Goal: Task Accomplishment & Management: Manage account settings

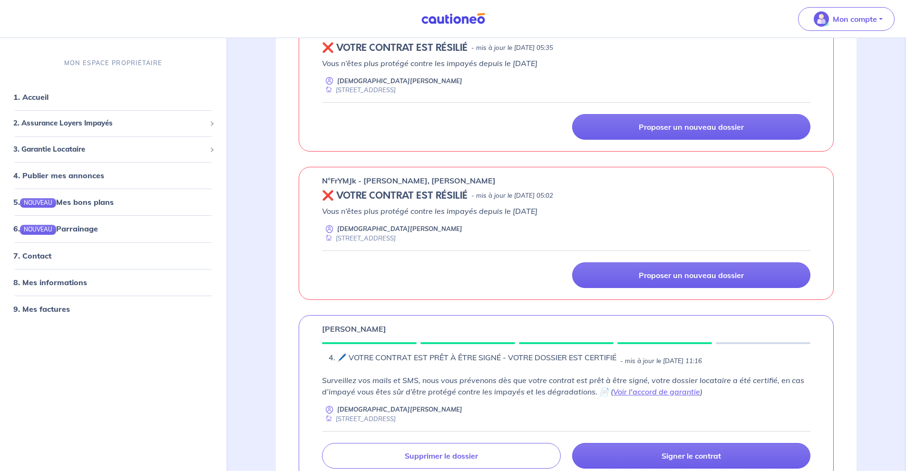
scroll to position [317, 0]
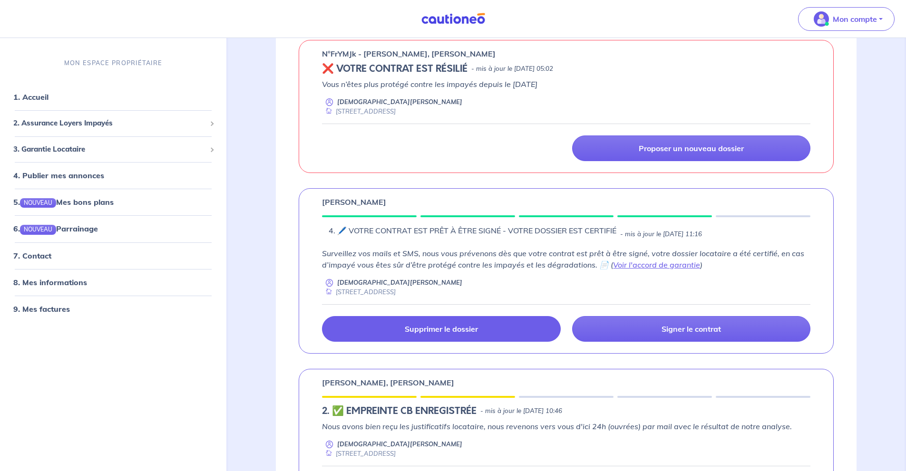
click at [485, 333] on link "Supprimer le dossier" at bounding box center [441, 329] width 238 height 26
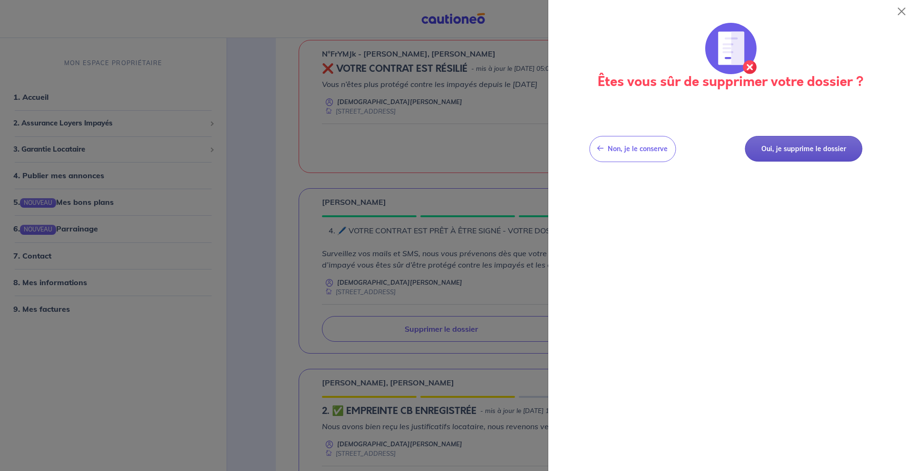
click at [806, 149] on button "Oui, je supprime le dossier" at bounding box center [803, 149] width 117 height 26
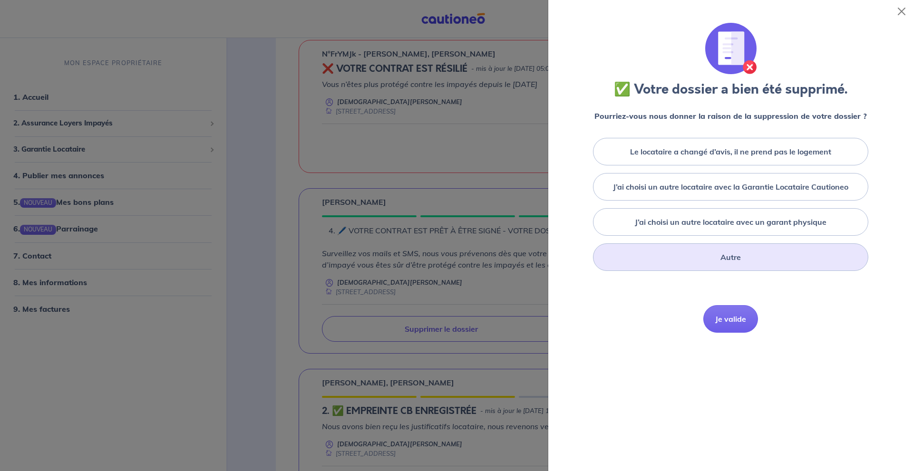
click at [792, 256] on div "Autre" at bounding box center [730, 257] width 275 height 28
click at [745, 393] on button "Je valide" at bounding box center [730, 384] width 55 height 28
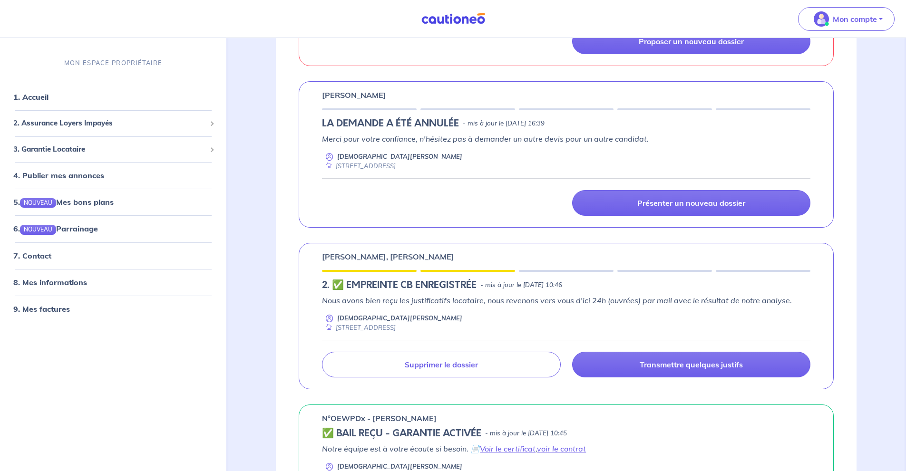
scroll to position [444, 0]
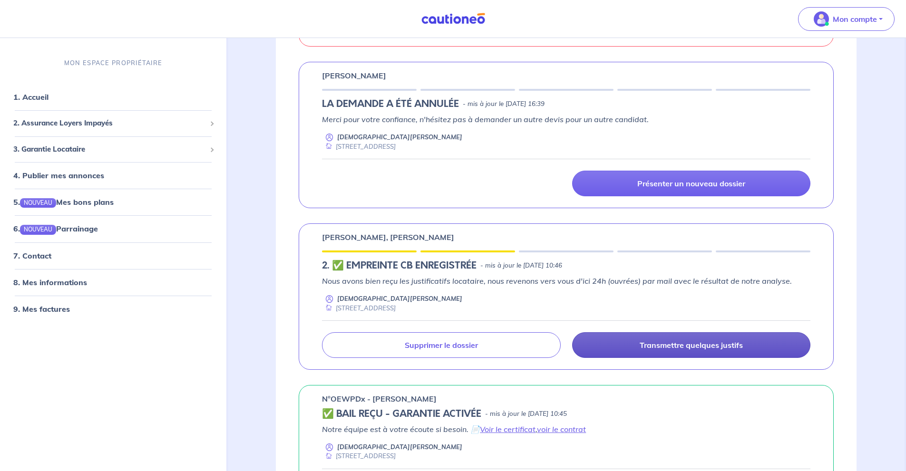
click at [692, 344] on p "Transmettre quelques justifs" at bounding box center [691, 345] width 103 height 10
click at [698, 348] on p "Transmettre quelques justifs" at bounding box center [691, 345] width 103 height 10
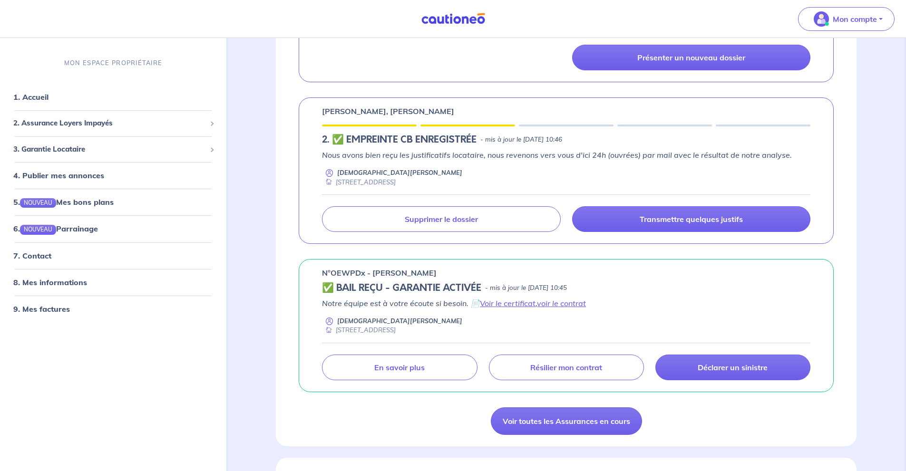
scroll to position [571, 0]
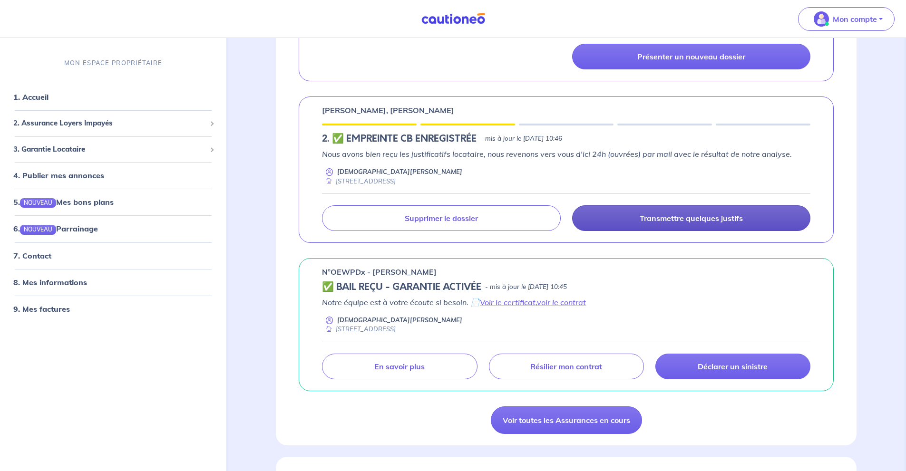
click at [714, 223] on link "Transmettre quelques justifs" at bounding box center [691, 218] width 238 height 26
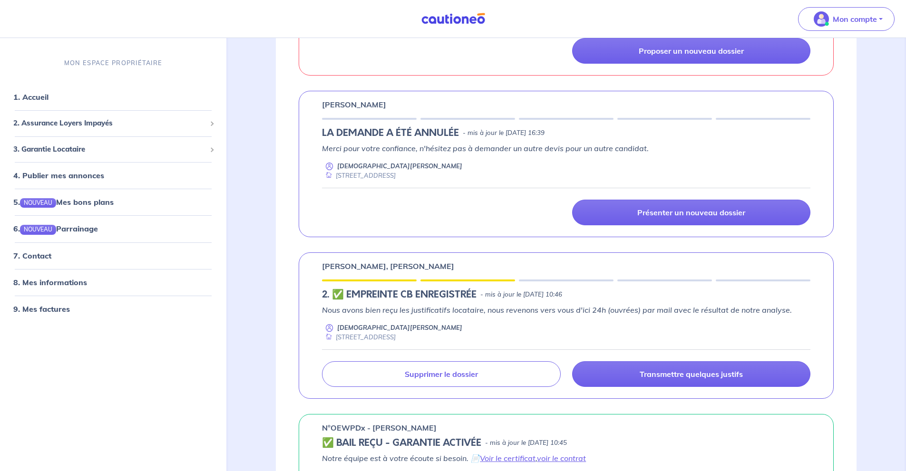
scroll to position [444, 0]
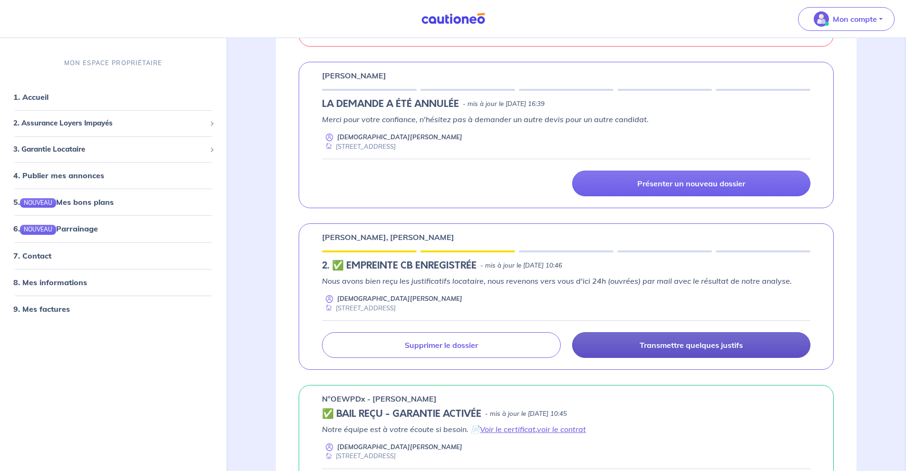
click at [688, 342] on p "Transmettre quelques justifs" at bounding box center [691, 345] width 103 height 10
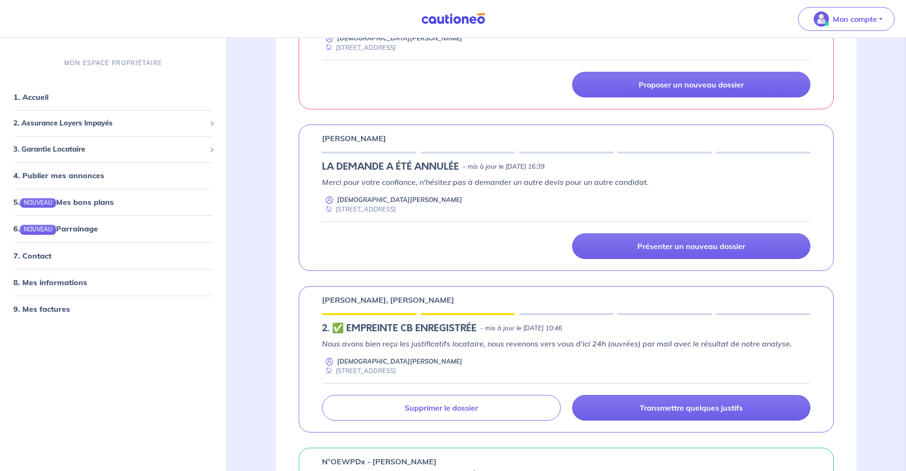
scroll to position [317, 0]
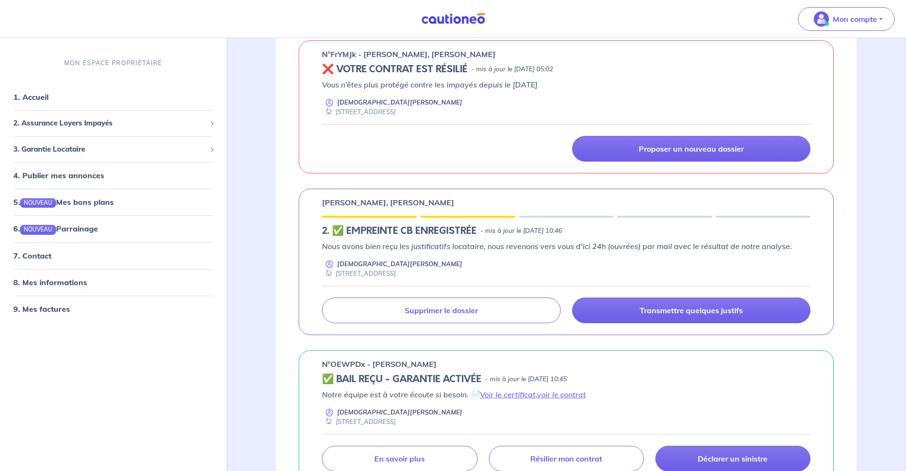
scroll to position [317, 0]
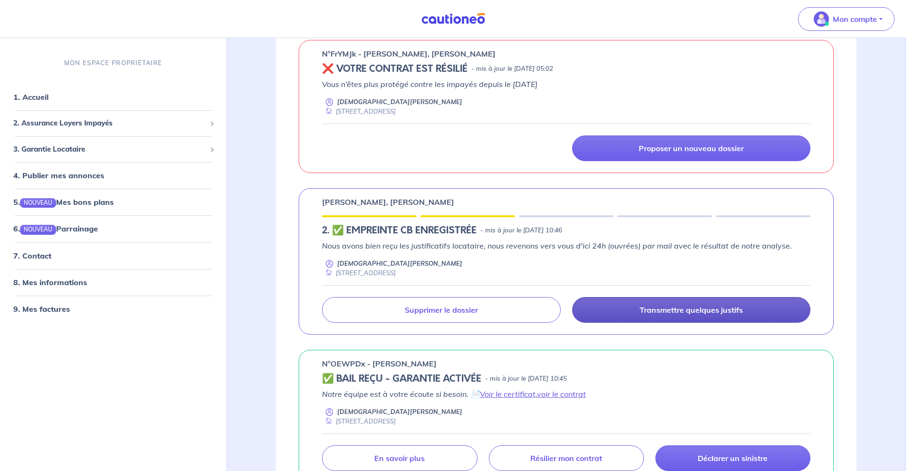
click at [714, 312] on p "Transmettre quelques justifs" at bounding box center [691, 310] width 103 height 10
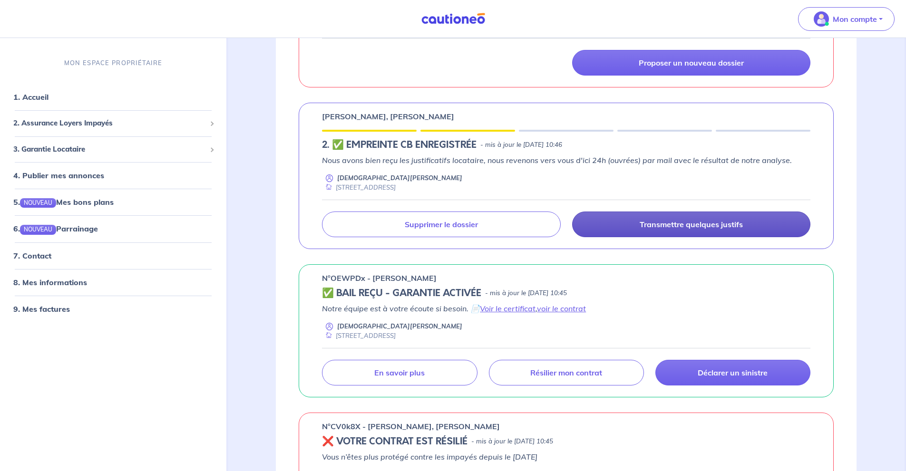
scroll to position [444, 0]
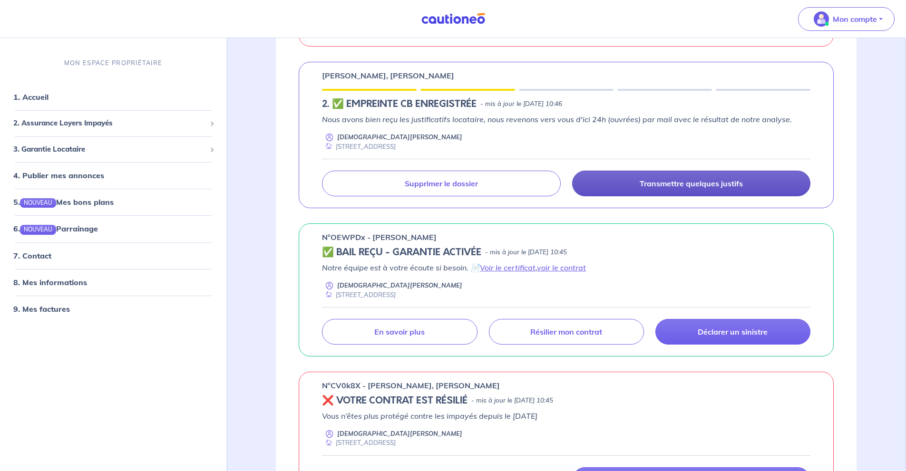
click at [670, 191] on link "Transmettre quelques justifs" at bounding box center [691, 184] width 238 height 26
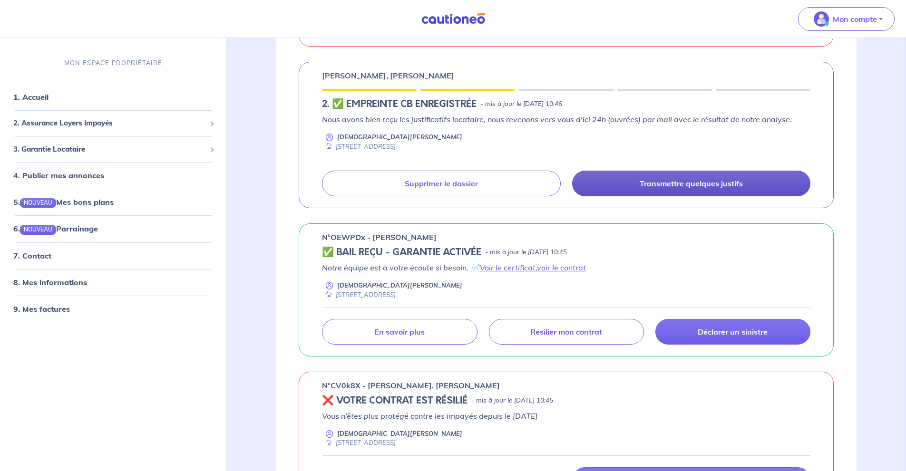
click at [670, 190] on link "Transmettre quelques justifs" at bounding box center [691, 184] width 238 height 26
click at [715, 187] on p "Transmettre quelques justifs" at bounding box center [691, 184] width 103 height 10
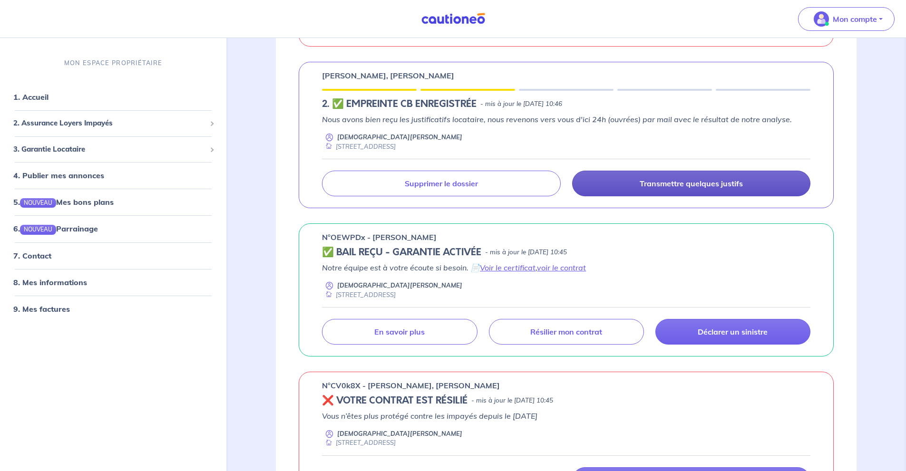
click at [715, 187] on p "Transmettre quelques justifs" at bounding box center [691, 184] width 103 height 10
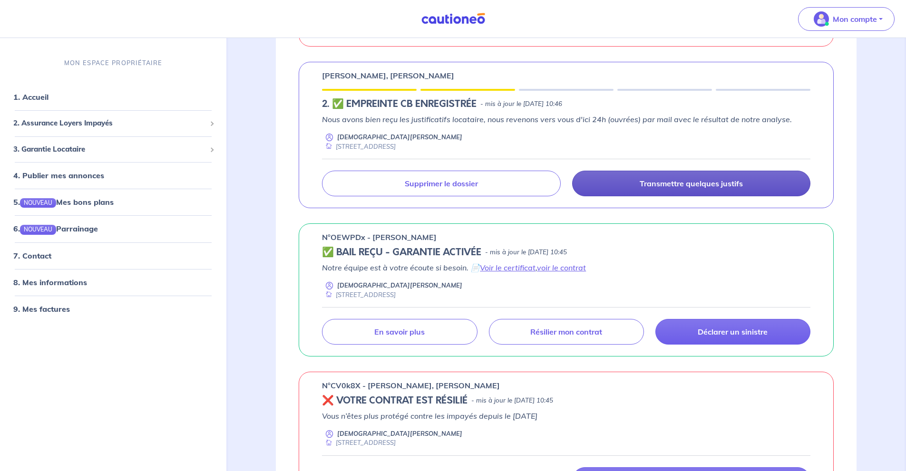
click at [715, 187] on p "Transmettre quelques justifs" at bounding box center [691, 184] width 103 height 10
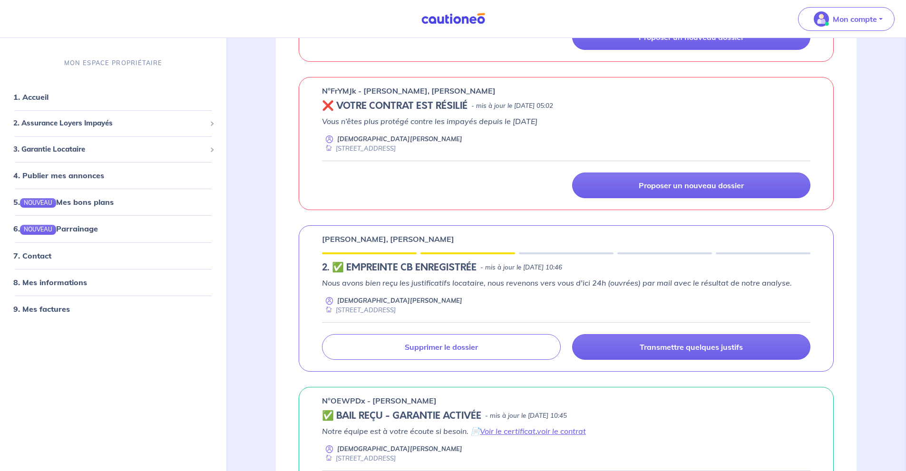
scroll to position [380, 0]
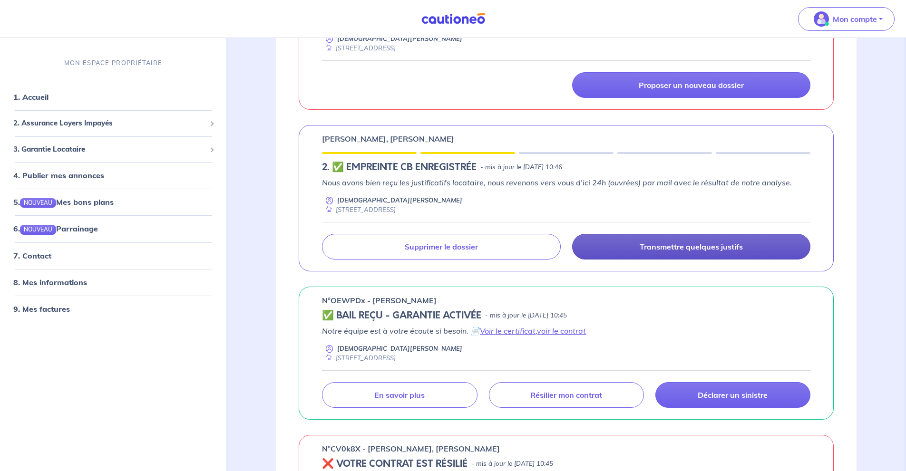
click at [732, 248] on p "Transmettre quelques justifs" at bounding box center [691, 247] width 103 height 10
click at [693, 248] on p "Transmettre quelques justifs" at bounding box center [691, 247] width 103 height 10
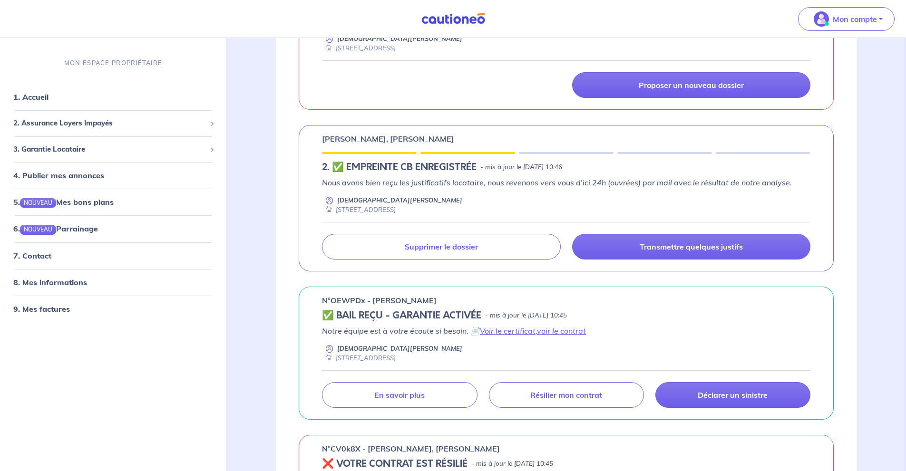
click at [692, 233] on div "Transmettre quelques justifs Supprimer le dossier" at bounding box center [566, 241] width 488 height 38
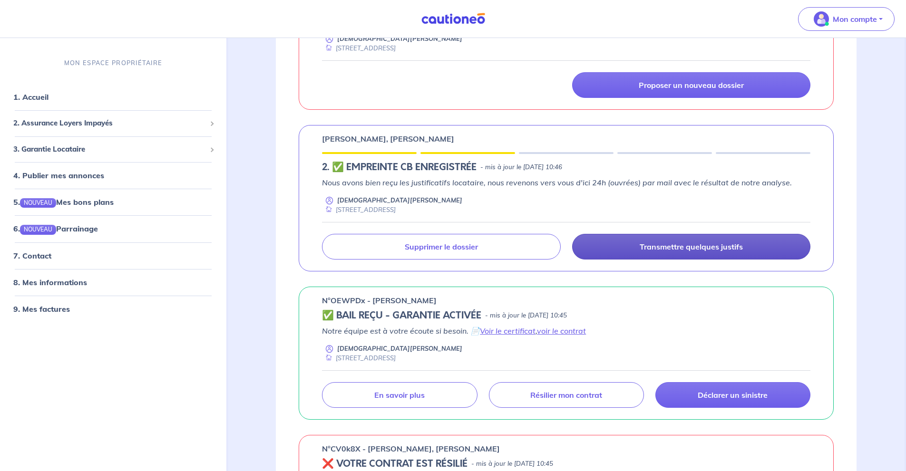
click at [696, 243] on p "Transmettre quelques justifs" at bounding box center [691, 247] width 103 height 10
click at [699, 248] on p "Transmettre quelques justifs" at bounding box center [691, 247] width 103 height 10
click at [699, 241] on link "Transmettre quelques justifs" at bounding box center [691, 247] width 238 height 26
click at [704, 250] on p "Transmettre quelques justifs" at bounding box center [691, 247] width 103 height 10
click at [704, 249] on p "Transmettre quelques justifs" at bounding box center [691, 247] width 103 height 10
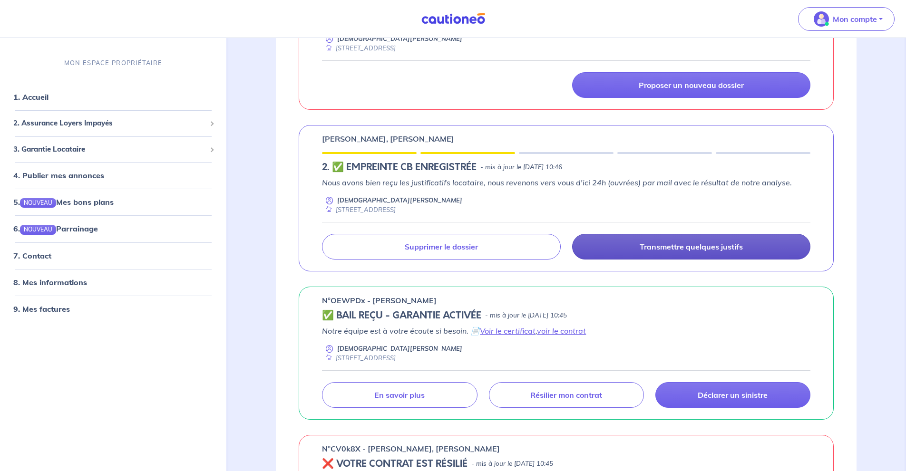
click at [704, 249] on p "Transmettre quelques justifs" at bounding box center [691, 247] width 103 height 10
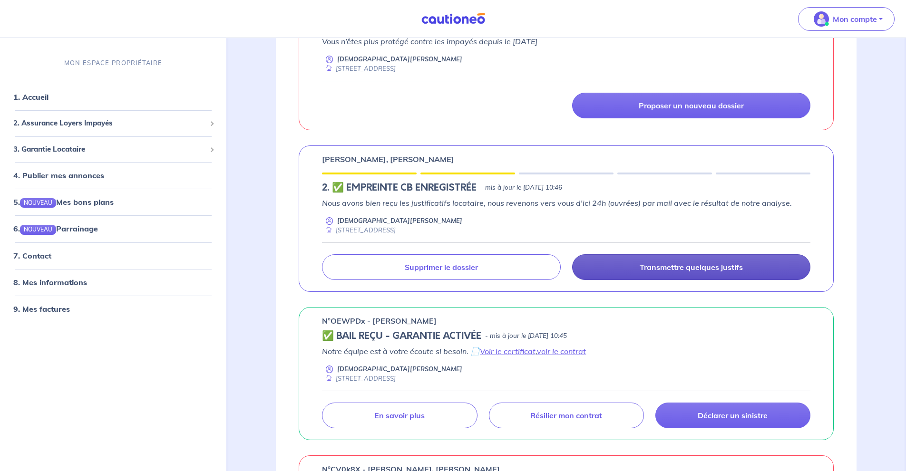
scroll to position [444, 0]
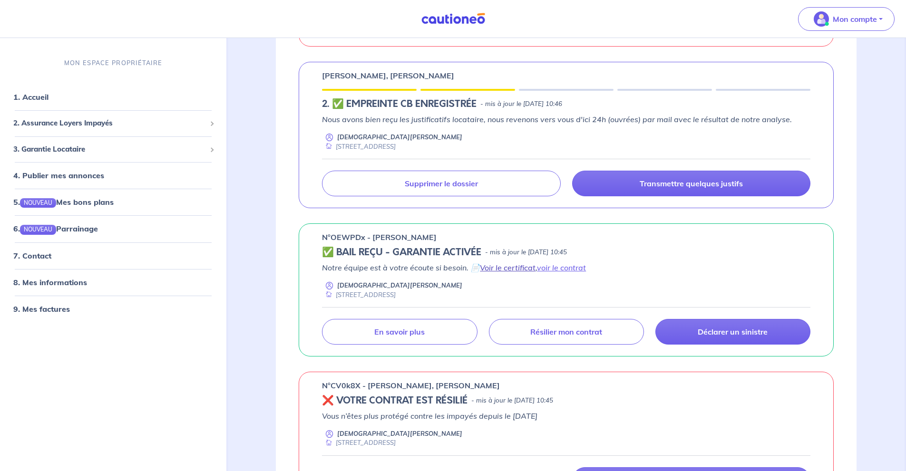
click at [518, 270] on link "Voir le certificat" at bounding box center [508, 268] width 56 height 10
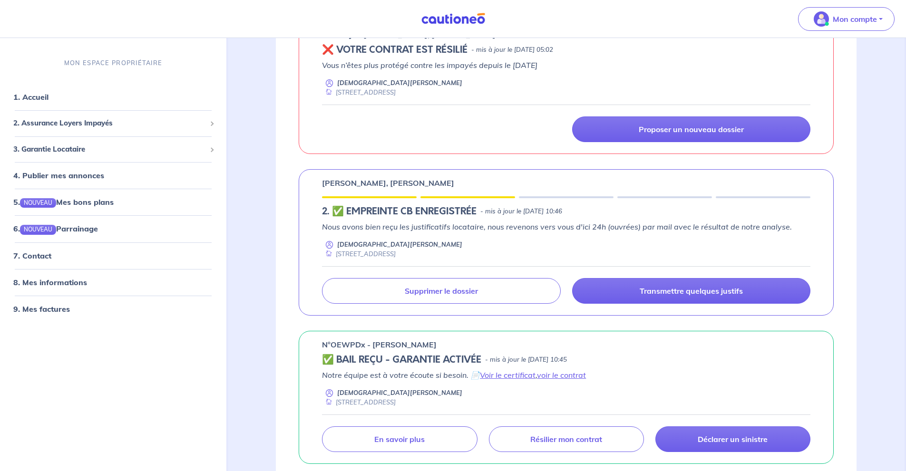
scroll to position [317, 0]
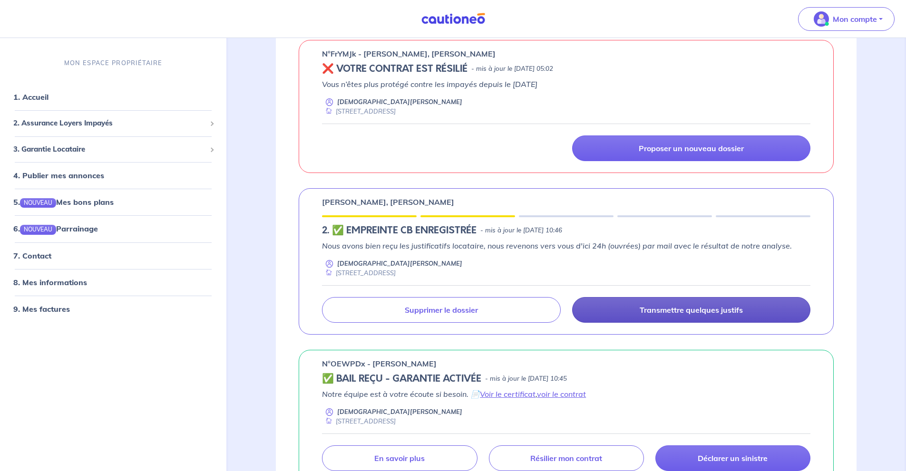
click at [743, 317] on link "Transmettre quelques justifs" at bounding box center [691, 310] width 238 height 26
click at [742, 317] on link "Transmettre quelques justifs" at bounding box center [691, 310] width 238 height 26
click at [737, 315] on link "Transmettre quelques justifs" at bounding box center [691, 310] width 238 height 26
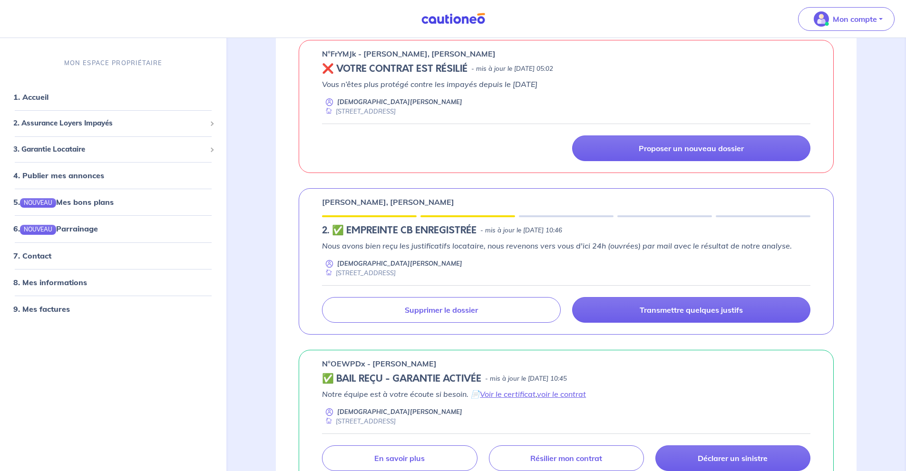
scroll to position [380, 0]
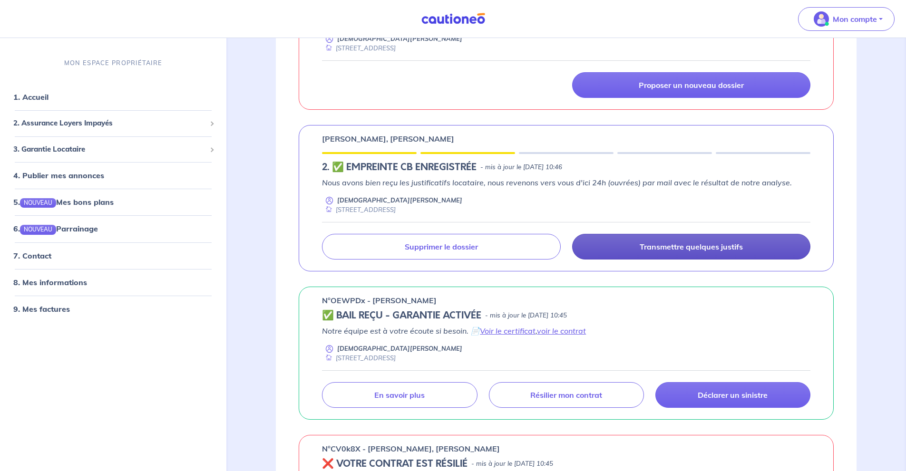
click at [711, 248] on p "Transmettre quelques justifs" at bounding box center [691, 247] width 103 height 10
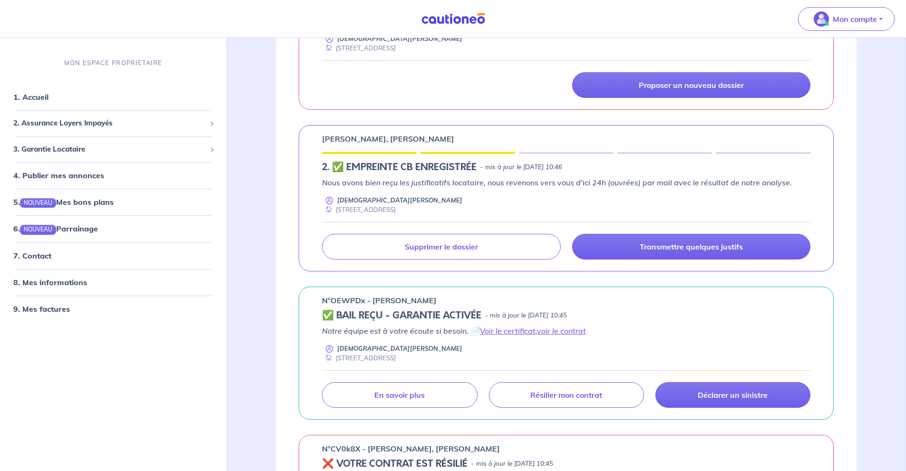
click at [717, 264] on div "[PERSON_NAME], [PERSON_NAME] 2.︎ ✅ EMPREINTE CB ENREGISTRÉE - mis à jour le [DA…" at bounding box center [566, 198] width 535 height 146
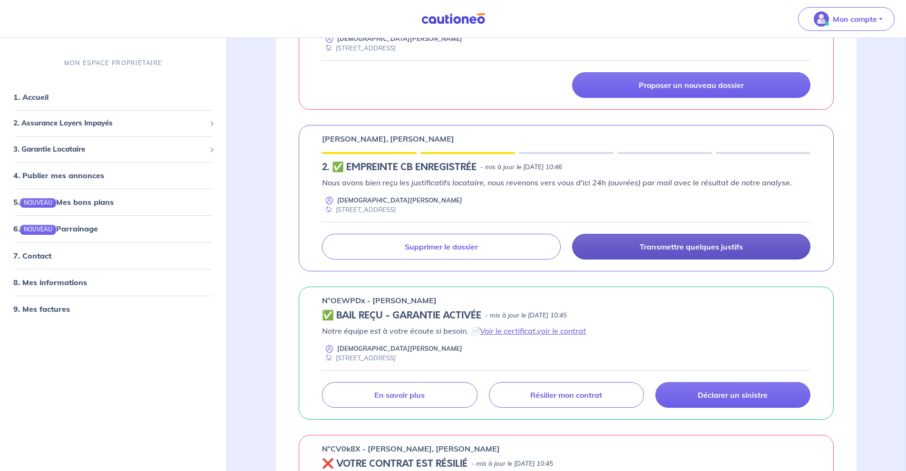
click at [720, 258] on link "Transmettre quelques justifs" at bounding box center [691, 247] width 238 height 26
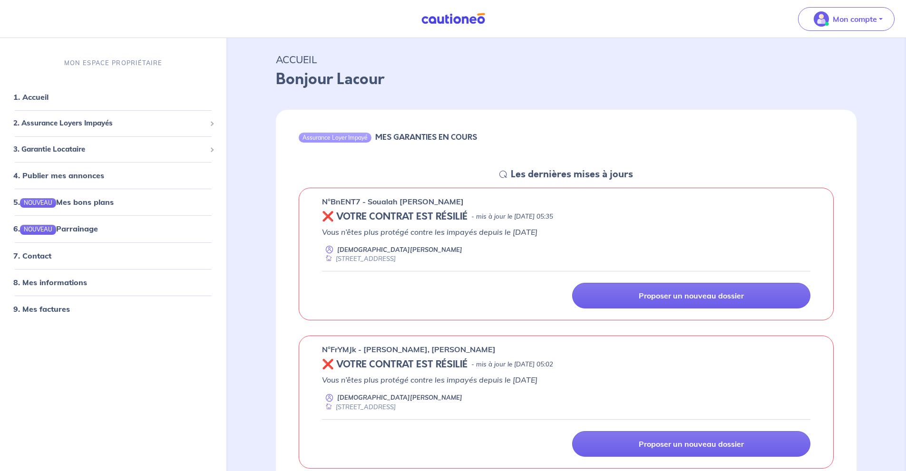
scroll to position [0, 0]
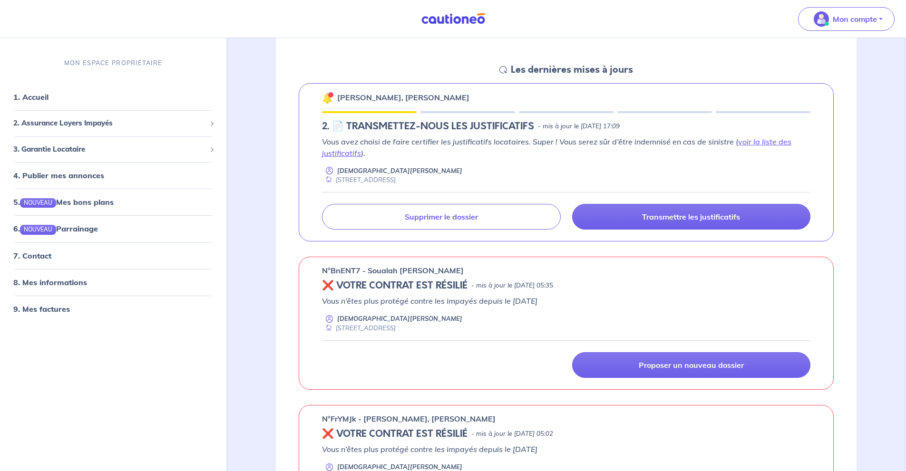
scroll to position [63, 0]
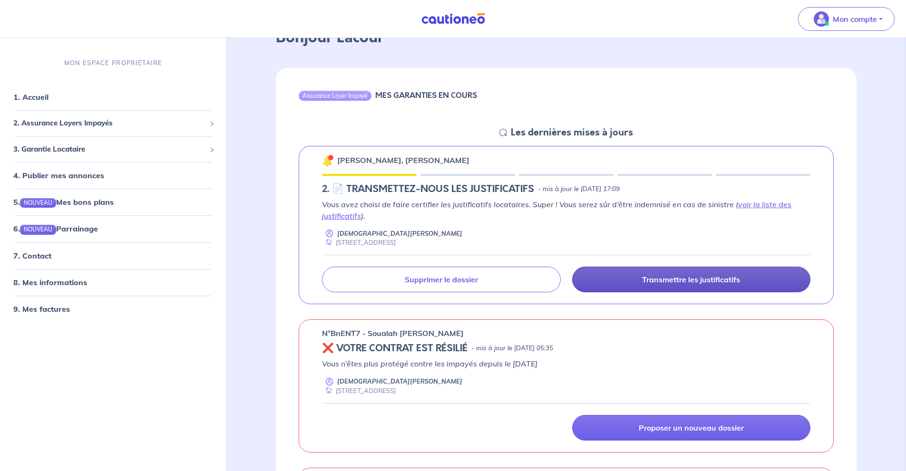
click at [732, 283] on p "Transmettre les justificatifs" at bounding box center [691, 280] width 98 height 10
